Goal: Information Seeking & Learning: Learn about a topic

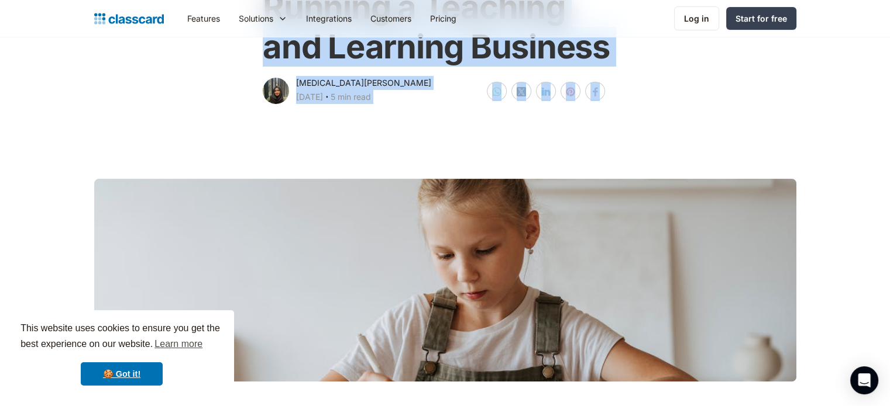
scroll to position [58, 0]
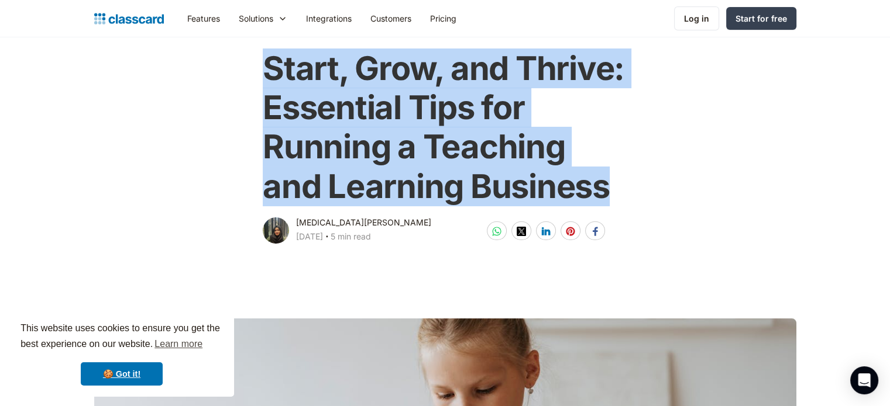
drag, startPoint x: 261, startPoint y: 63, endPoint x: 623, endPoint y: 192, distance: 384.4
click at [623, 192] on div "Start, Grow, and Thrive: Essential Tips for Running a Teaching and Learning Bus…" at bounding box center [444, 141] width 371 height 209
copy h1 "Start, Grow, and Thrive: Essential Tips for Running a Teaching and Learning Bus…"
click at [618, 198] on h1 "Start, Grow, and Thrive: Essential Tips for Running a Teaching and Learning Bus…" at bounding box center [445, 127] width 364 height 157
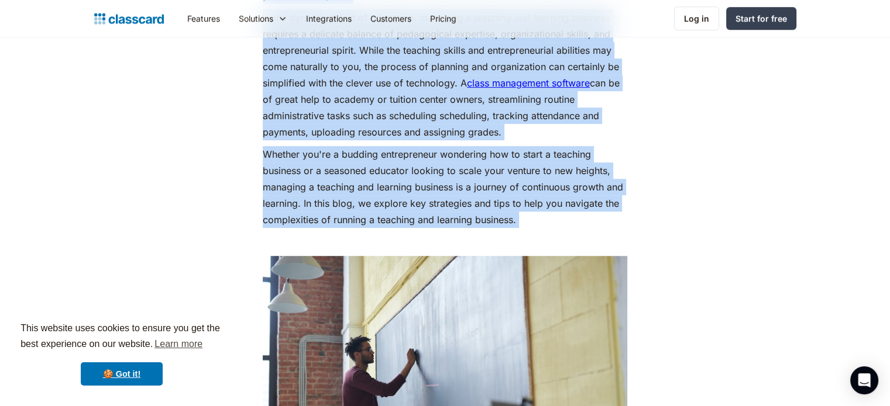
scroll to position [760, 0]
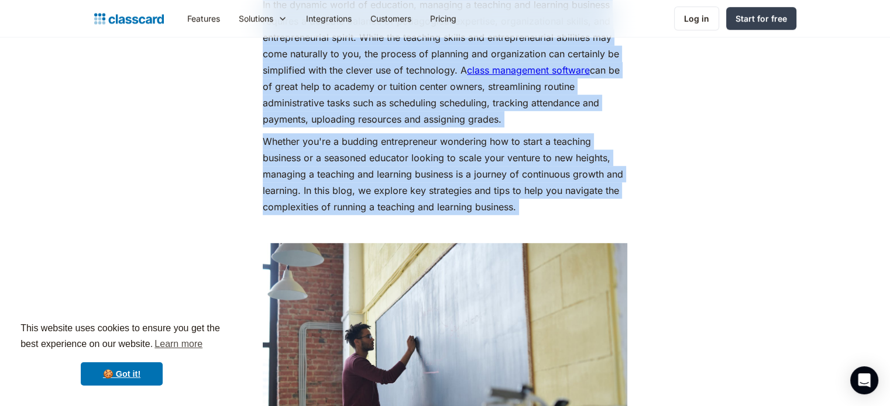
drag, startPoint x: 260, startPoint y: 243, endPoint x: 539, endPoint y: 217, distance: 280.2
copy div "Loremips dol si am consectet adipiscin eli seddoeiusm tem. Inc utl’e dolo ma, a…"
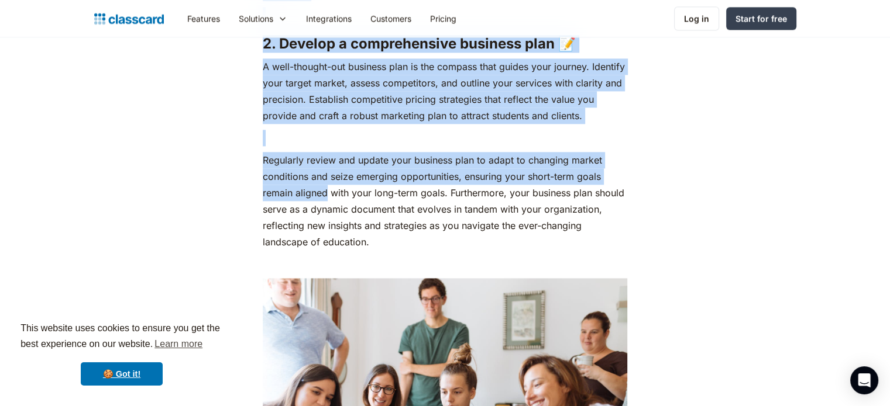
scroll to position [1521, 0]
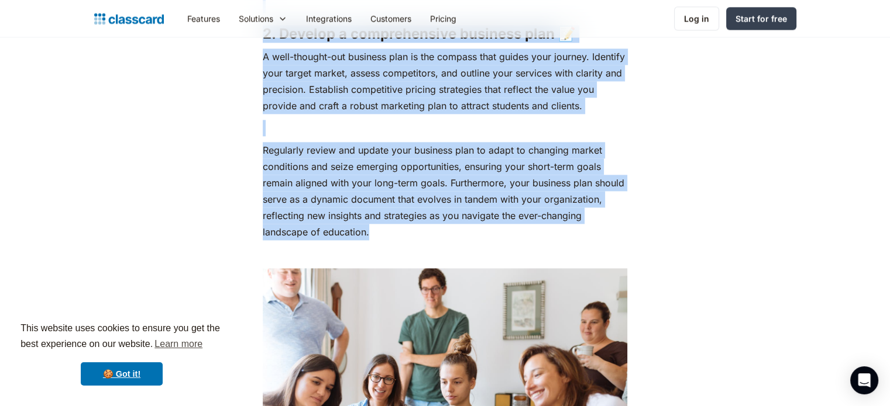
drag, startPoint x: 259, startPoint y: 105, endPoint x: 395, endPoint y: 239, distance: 190.7
copy div "Lor ipsumdolor sit ametconsec ad e seddoeiusm temporin utl etdolore magnaali ‍ …"
